Goal: Find specific page/section: Find specific page/section

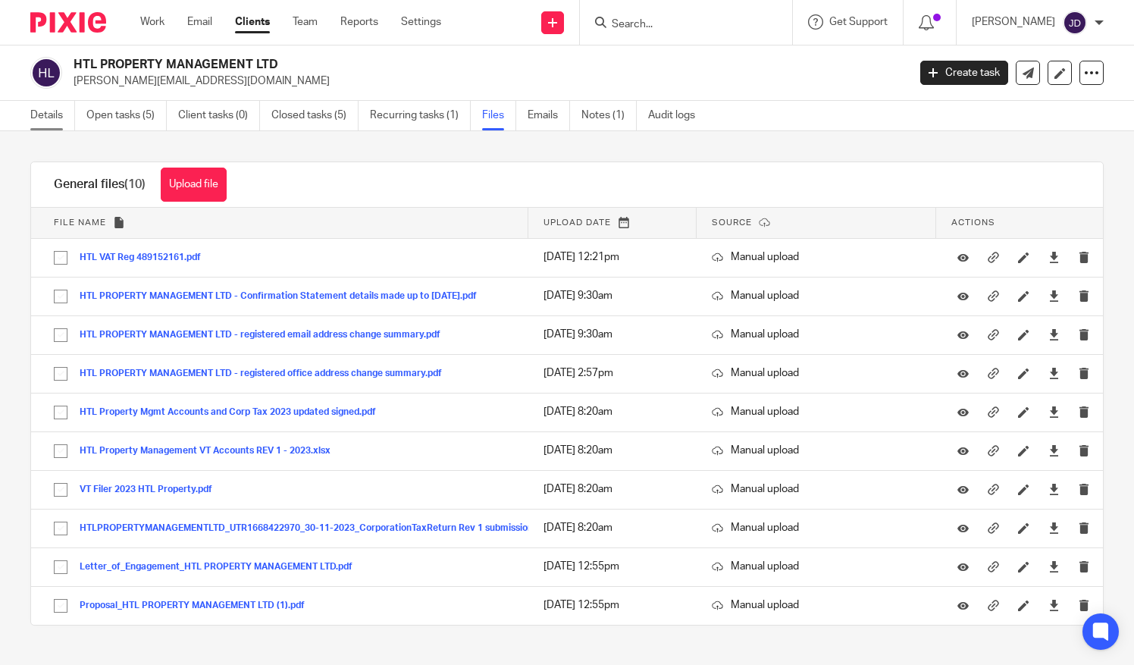
click at [38, 114] on link "Details" at bounding box center [52, 116] width 45 height 30
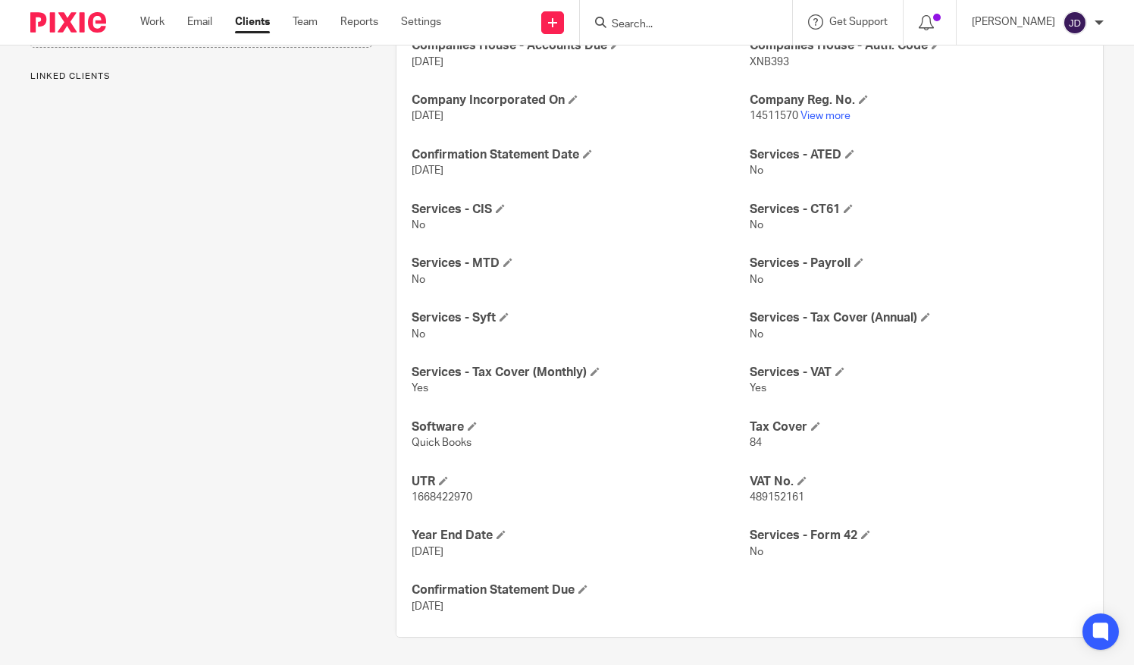
scroll to position [449, 0]
drag, startPoint x: 402, startPoint y: 496, endPoint x: 479, endPoint y: 503, distance: 77.7
click at [479, 503] on div "Activity Rent to Rent Holiday Lets Annual Fee 1332 Companies House - Accounts D…" at bounding box center [749, 297] width 706 height 676
copy span "1668422970"
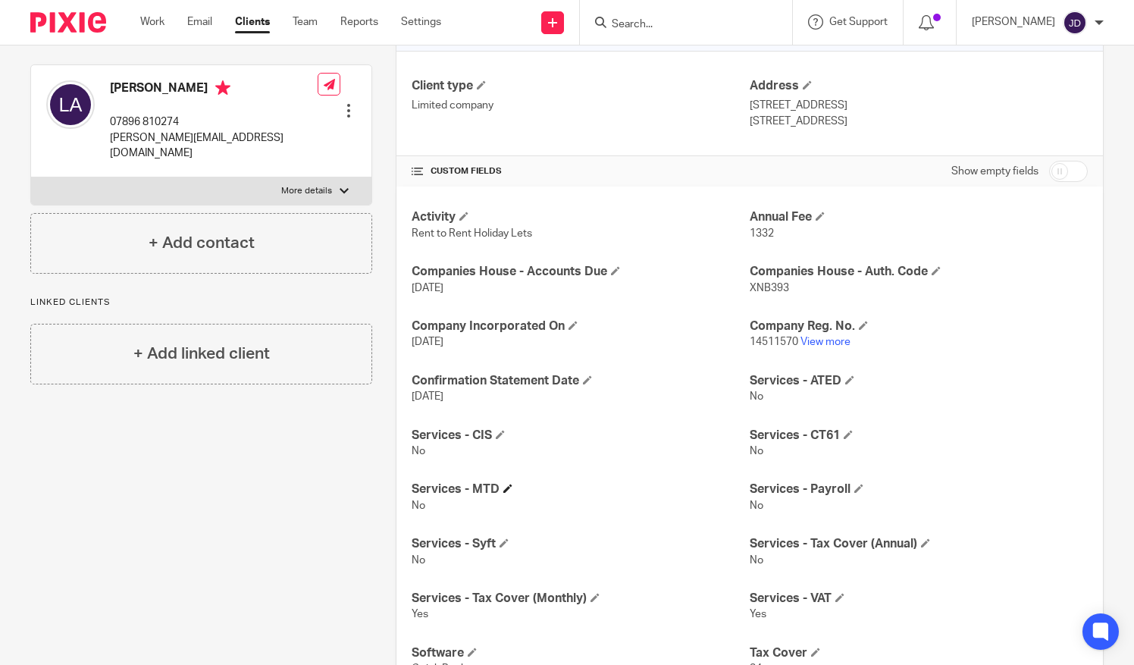
scroll to position [297, 0]
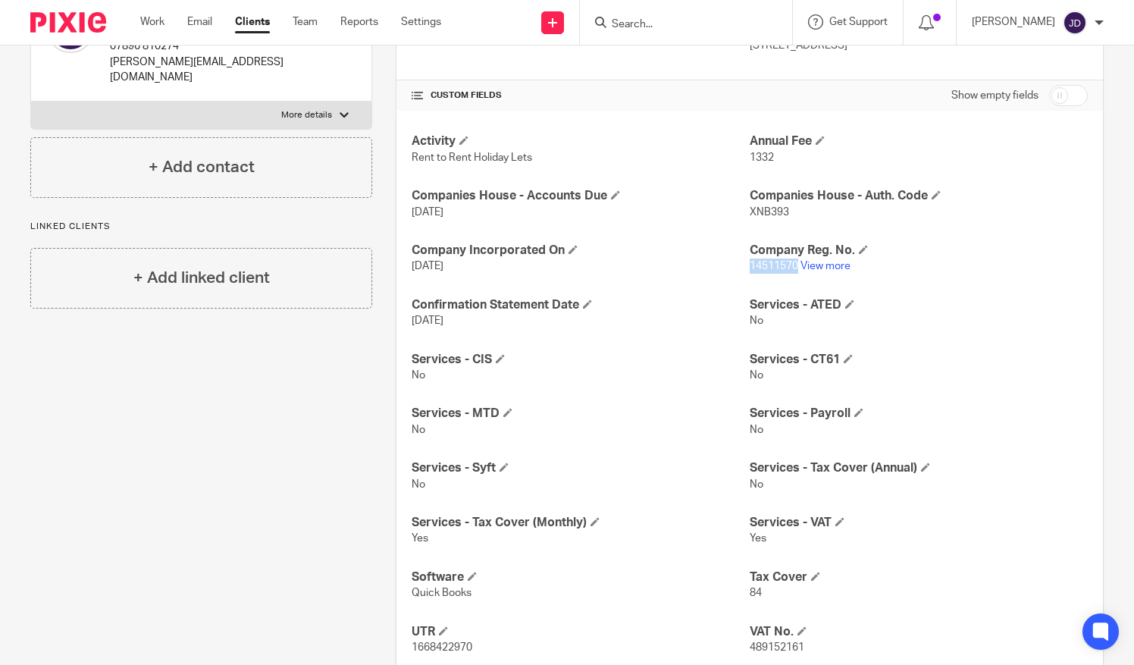
drag, startPoint x: 791, startPoint y: 261, endPoint x: 744, endPoint y: 268, distance: 47.4
click at [749, 268] on span "14511570" at bounding box center [773, 266] width 49 height 11
copy span "14511570"
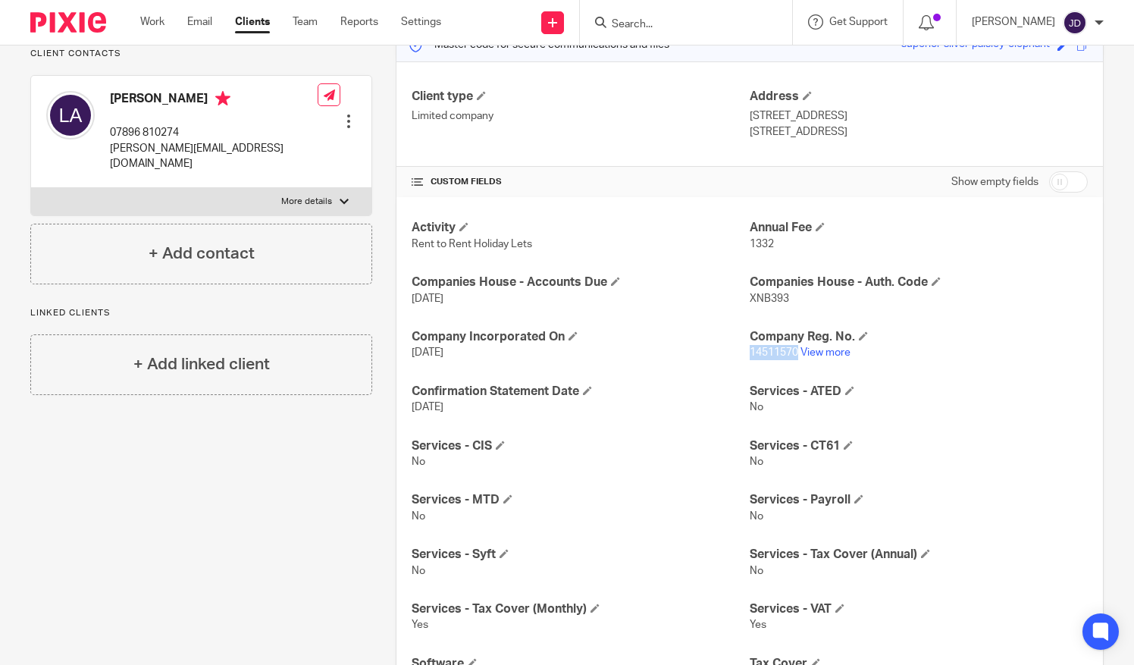
scroll to position [70, 0]
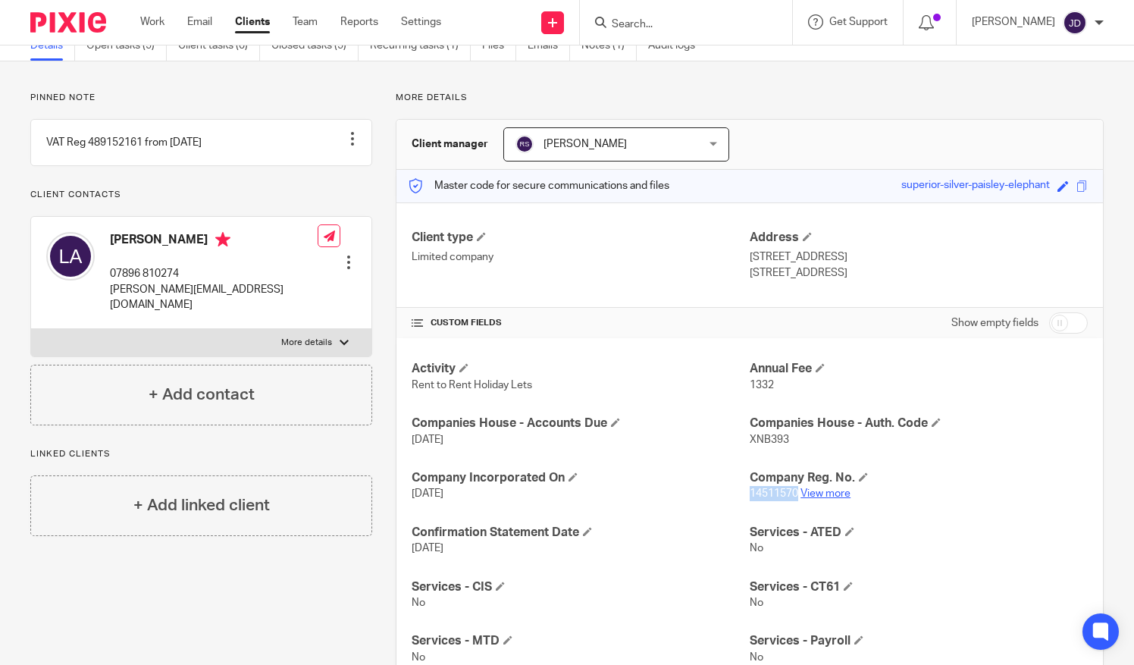
click at [841, 491] on link "View more" at bounding box center [825, 493] width 50 height 11
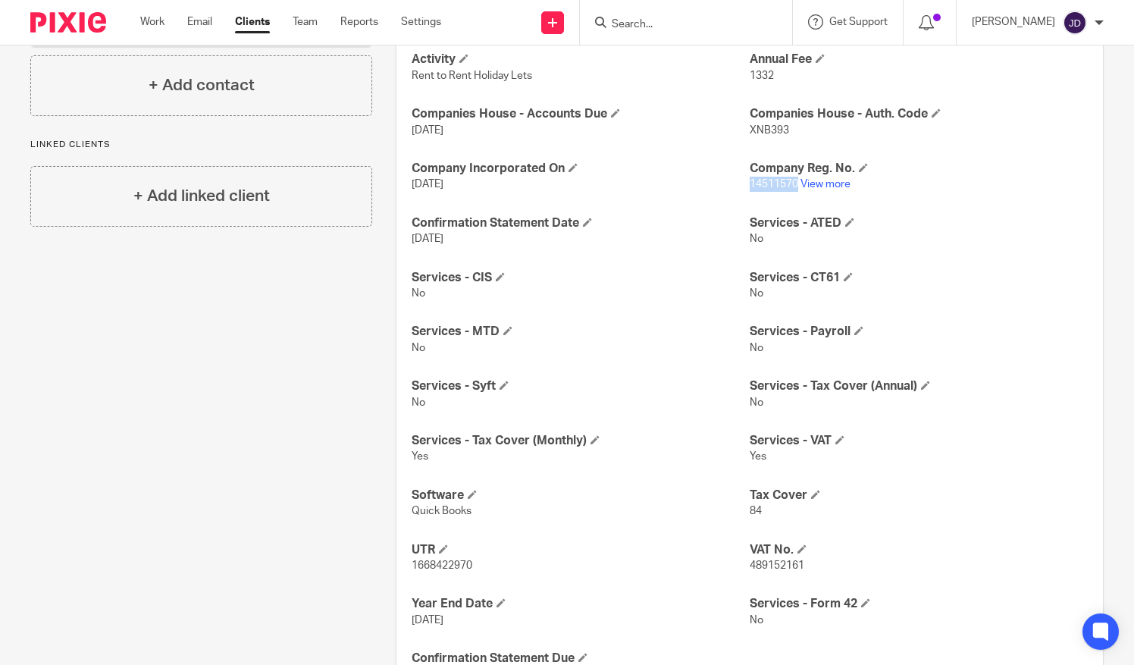
scroll to position [0, 0]
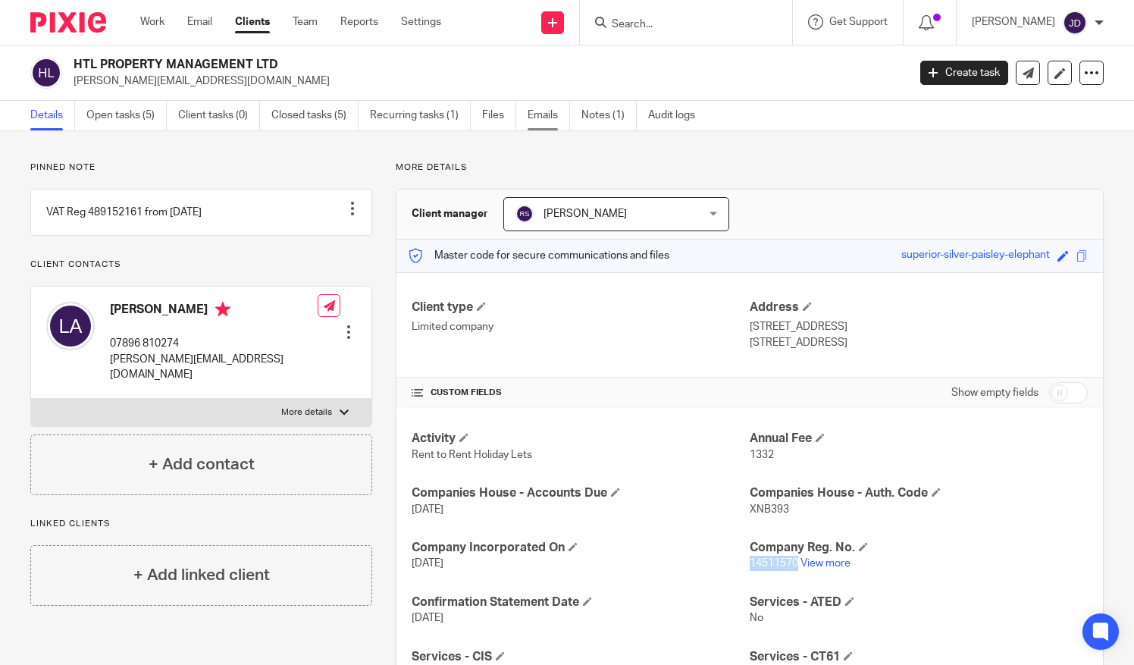
click at [540, 113] on link "Emails" at bounding box center [548, 116] width 42 height 30
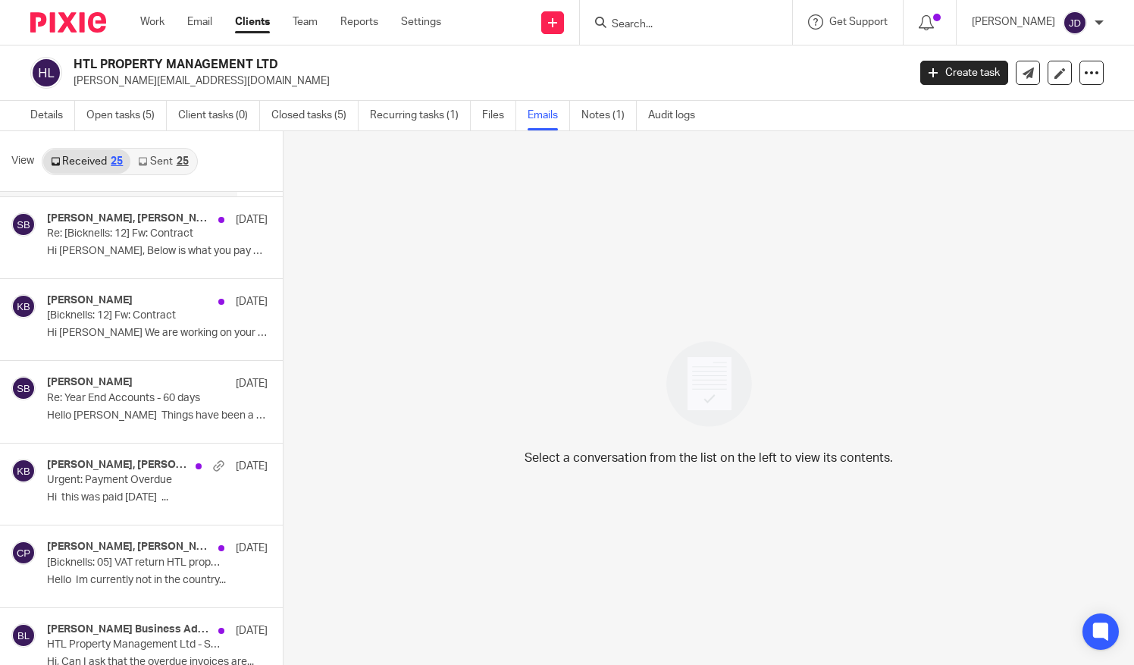
scroll to position [227, 0]
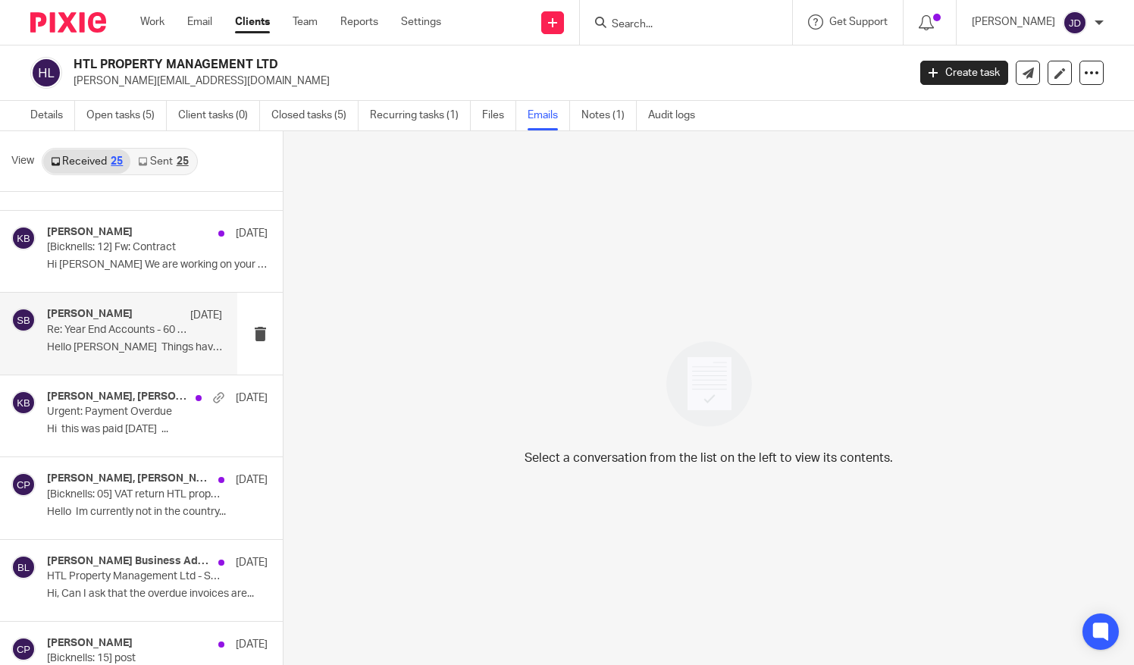
click at [86, 334] on p "Re: Year End Accounts - 60 days" at bounding box center [117, 330] width 140 height 13
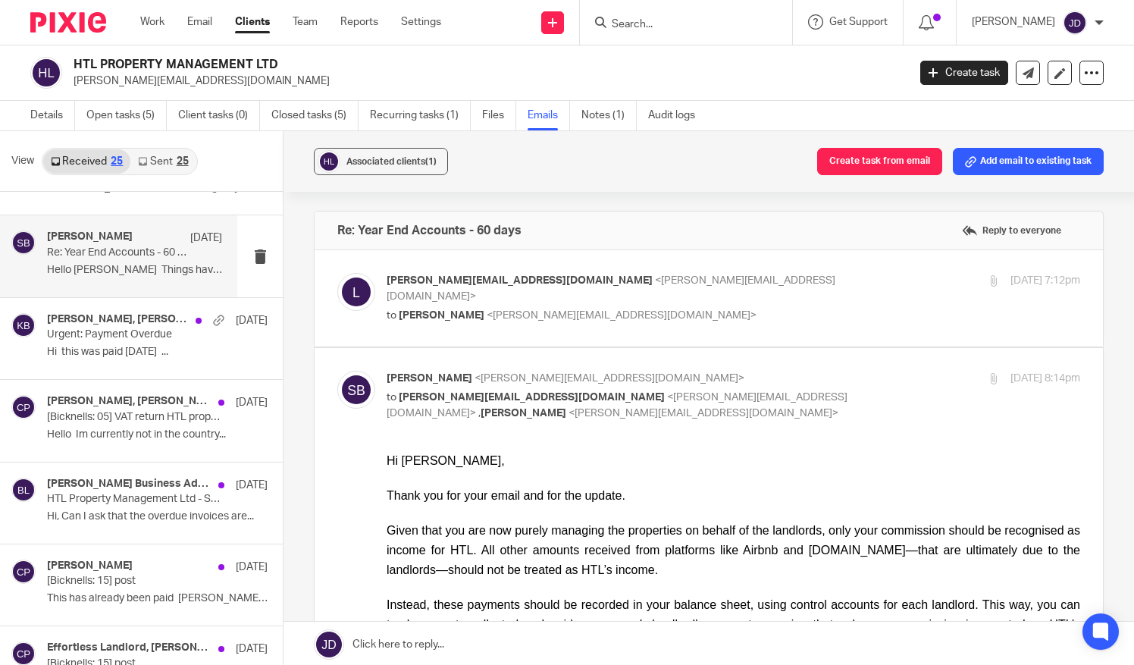
scroll to position [303, 0]
click at [45, 110] on link "Details" at bounding box center [52, 116] width 45 height 30
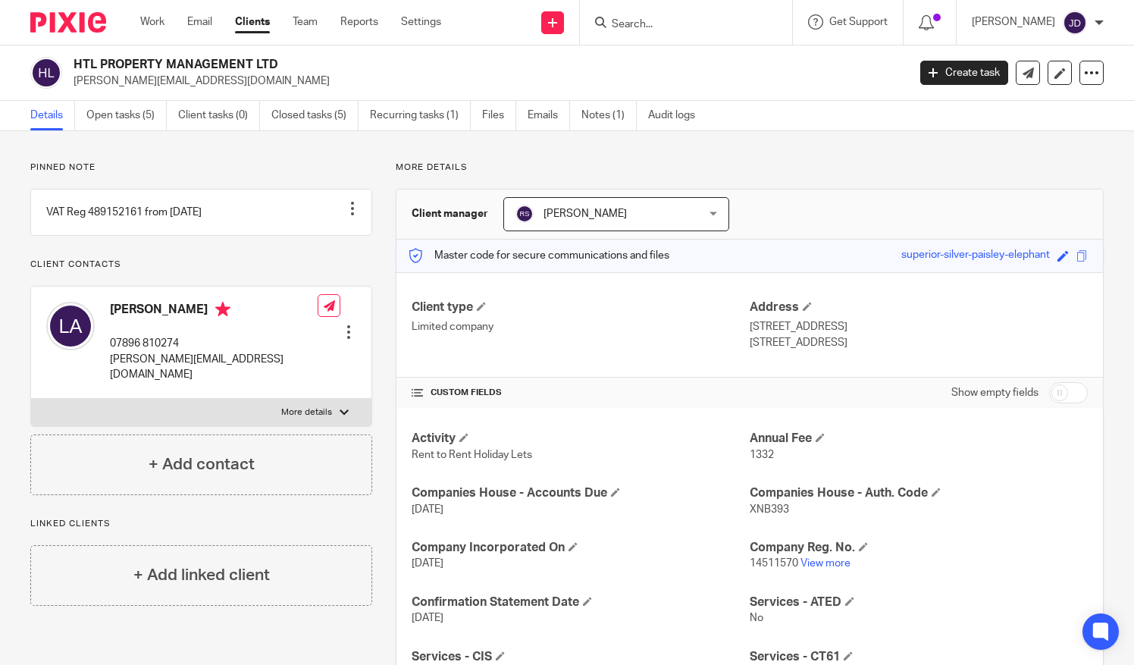
click at [821, 555] on p "14511570 View more" at bounding box center [918, 562] width 338 height 15
click at [821, 560] on link "View more" at bounding box center [825, 563] width 50 height 11
